Goal: Navigation & Orientation: Find specific page/section

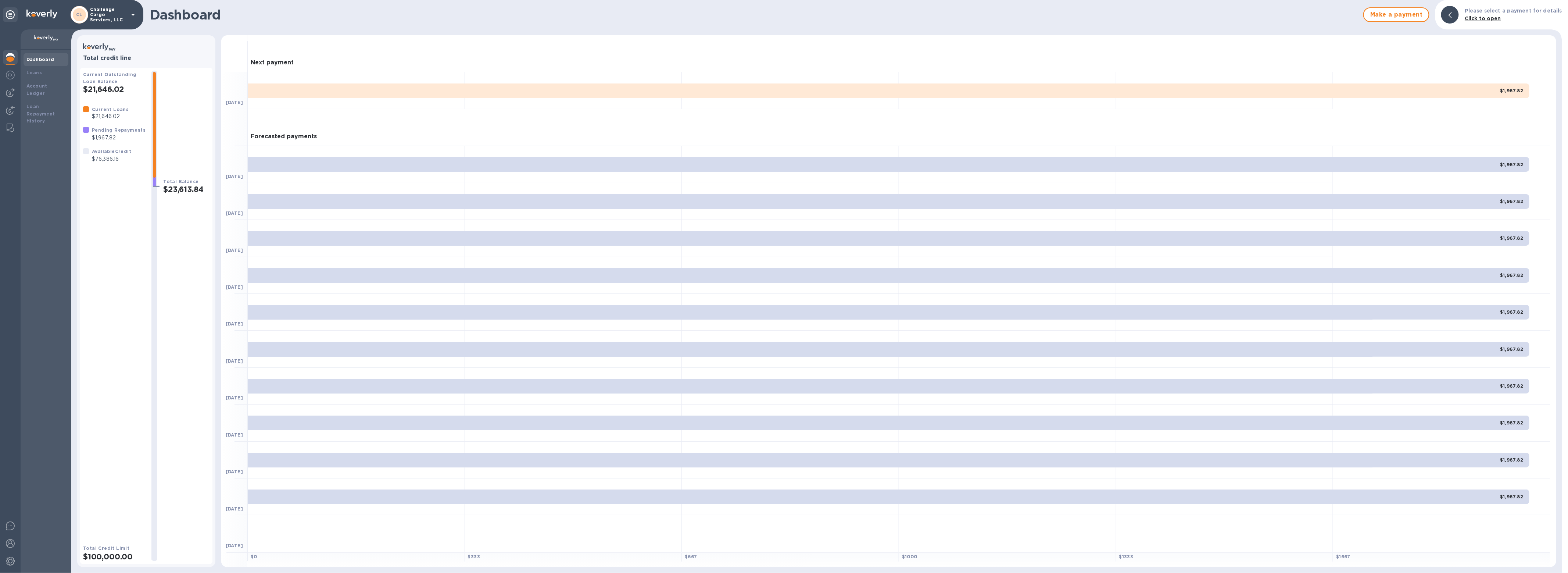
click at [120, 20] on p "Challenge Cargo Services, LLC" at bounding box center [108, 14] width 37 height 15
click at [106, 107] on p "International Trinity Customs Brokers" at bounding box center [144, 104] width 93 height 15
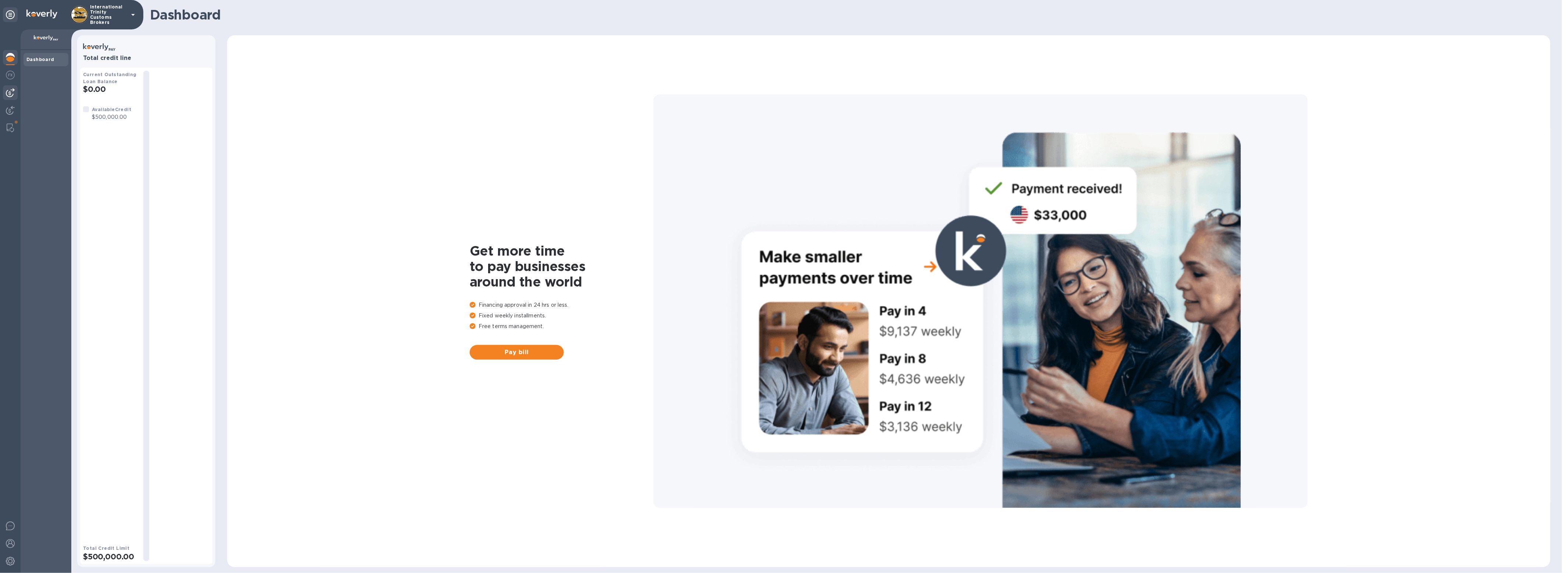
click at [8, 94] on img at bounding box center [11, 93] width 9 height 9
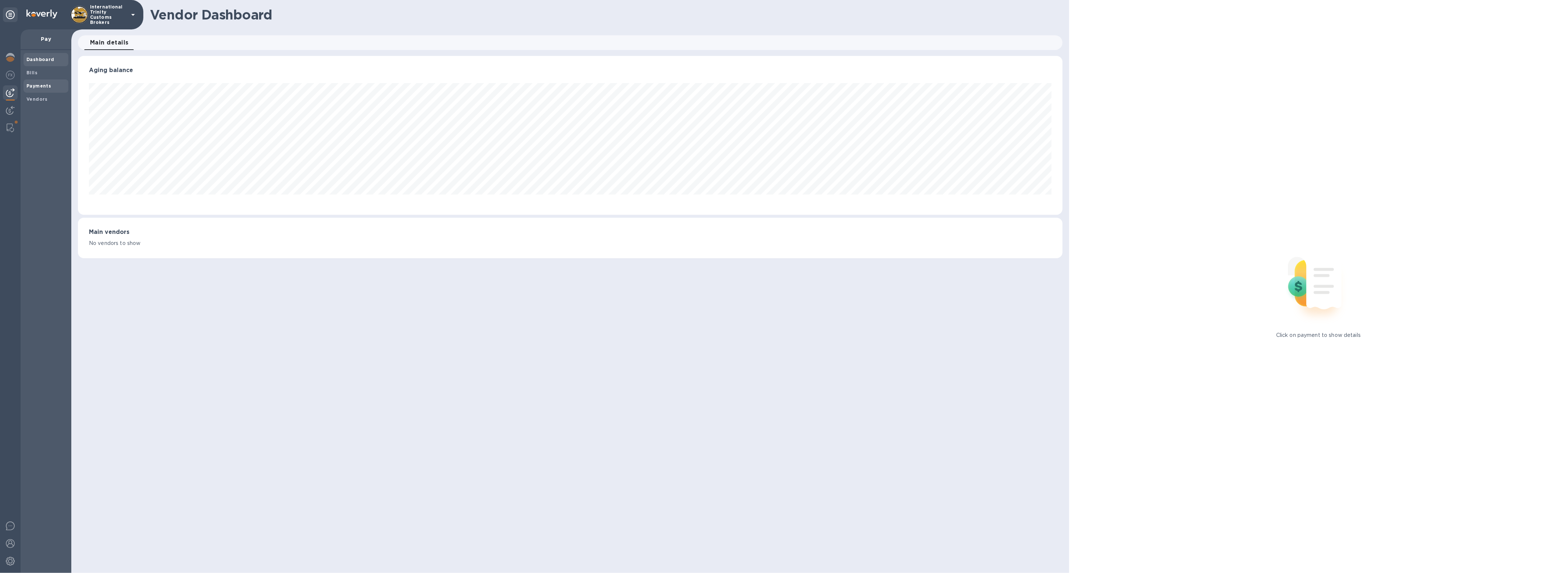
scroll to position [159, 984]
click at [37, 85] on b "Payments" at bounding box center [38, 86] width 24 height 5
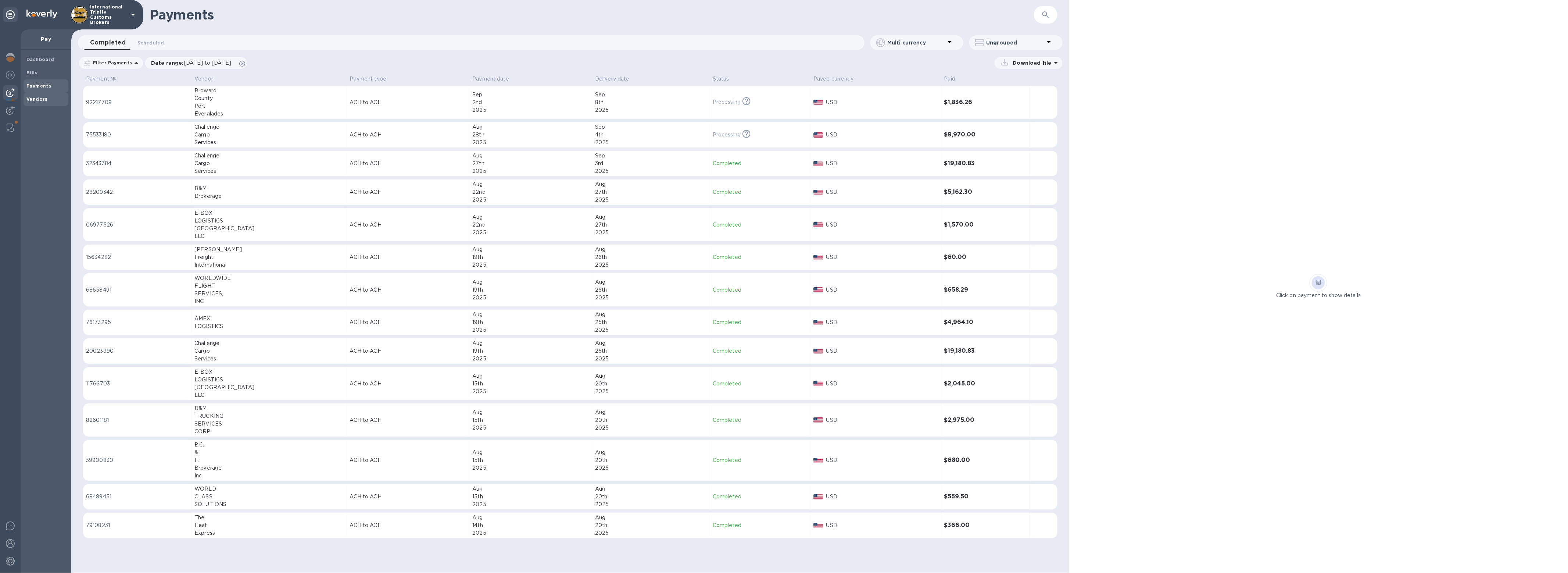
click at [34, 103] on div "Vendors" at bounding box center [46, 99] width 45 height 14
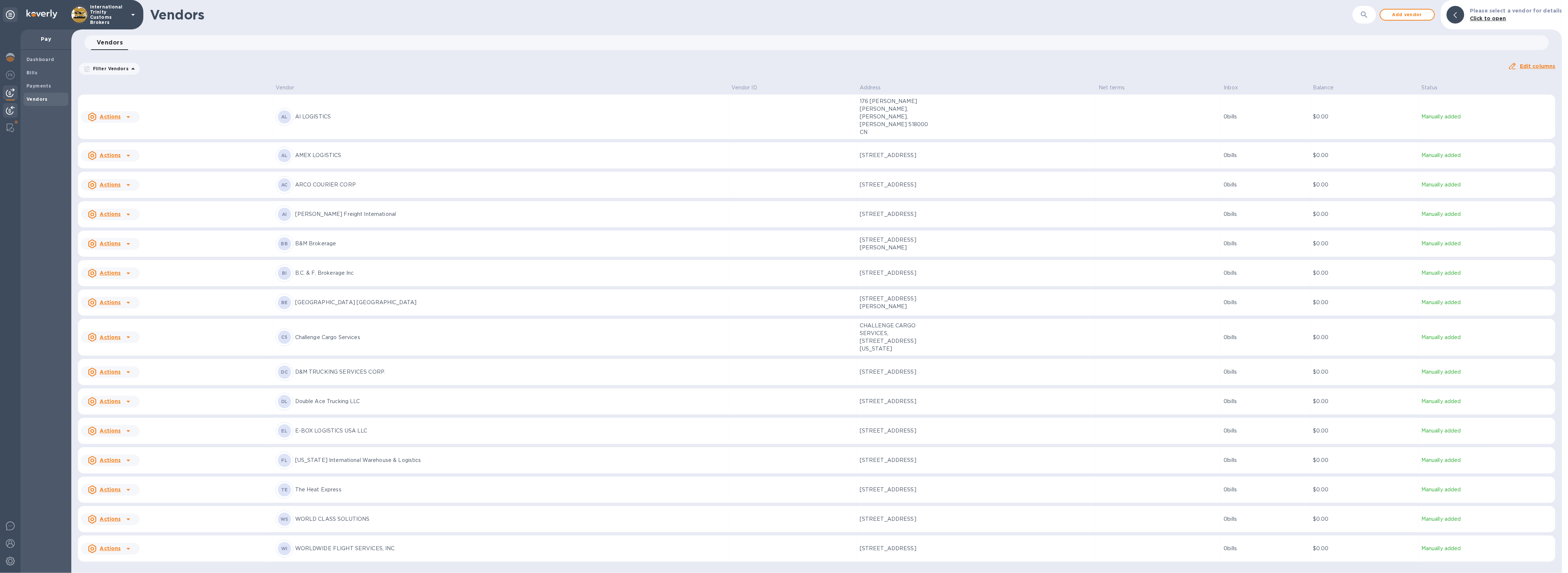
click at [9, 113] on img at bounding box center [11, 111] width 9 height 9
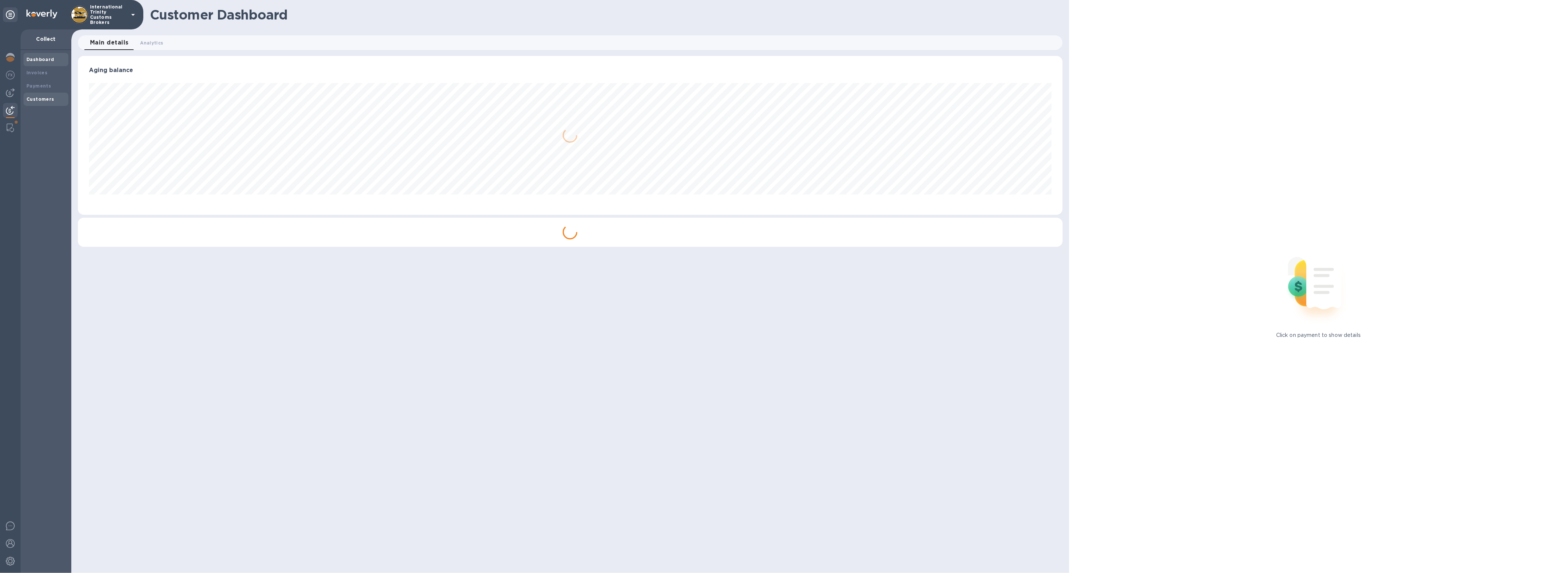
scroll to position [367596, 366645]
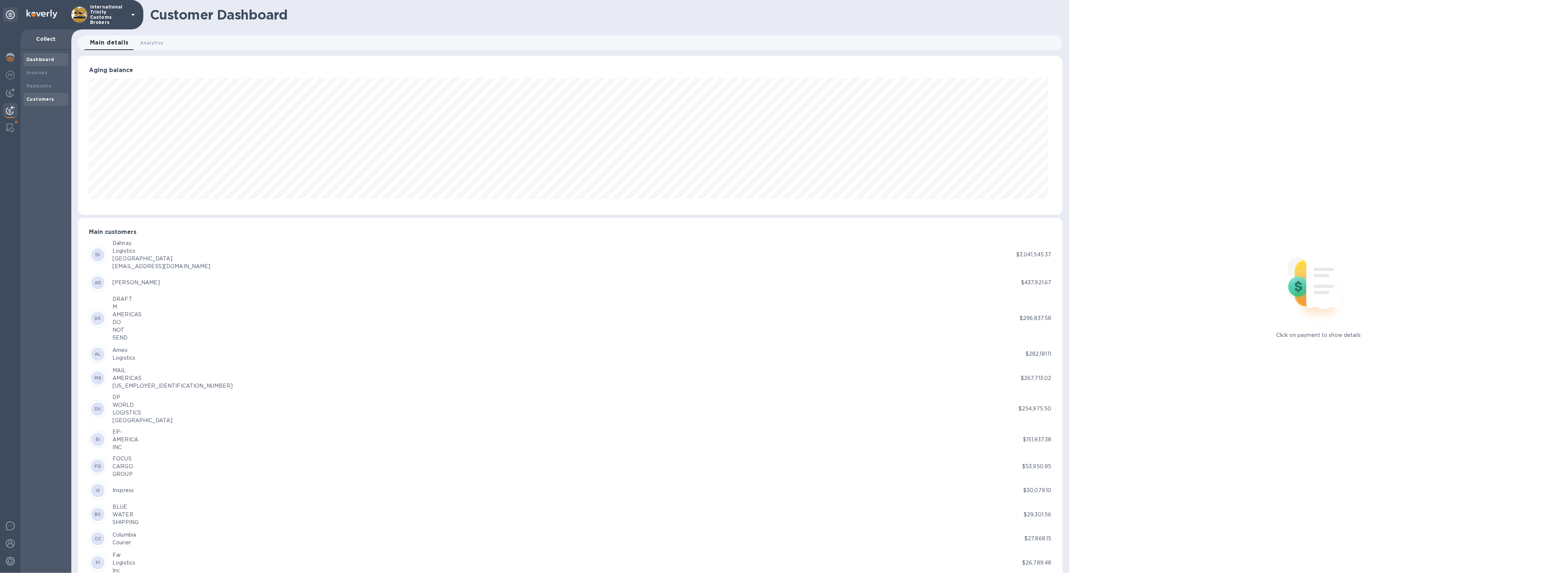
click at [43, 96] on b "Customers" at bounding box center [40, 99] width 28 height 5
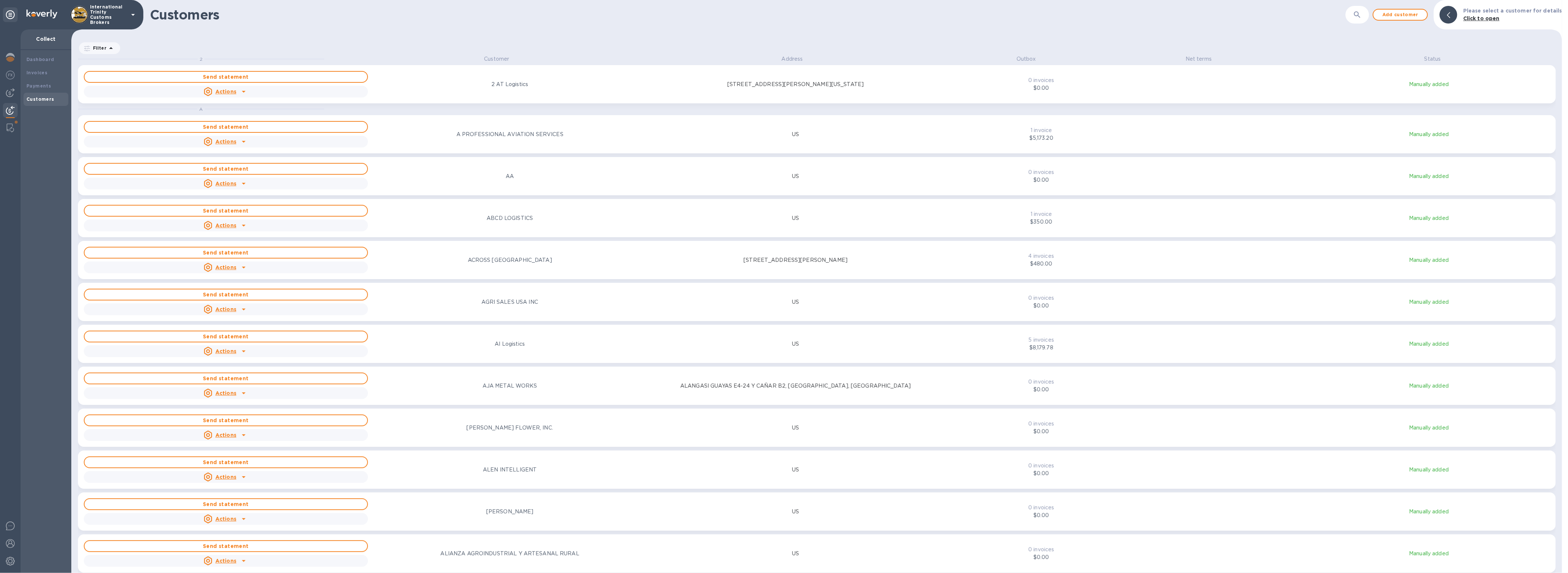
scroll to position [512, 1488]
